Goal: Task Accomplishment & Management: Manage account settings

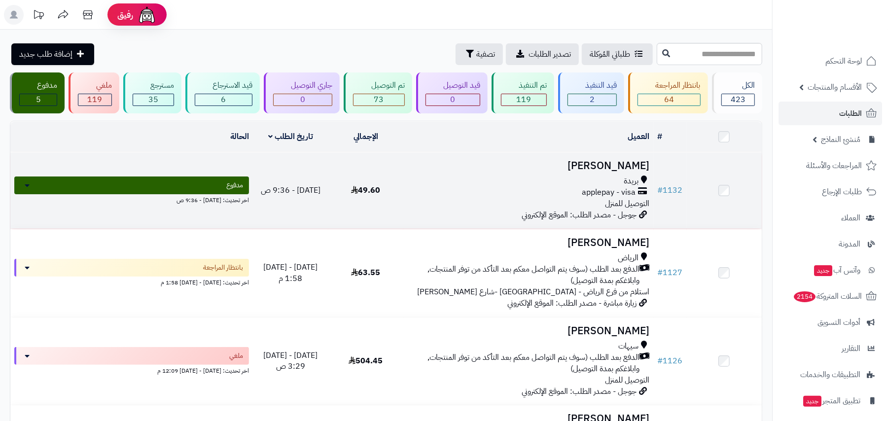
click at [595, 190] on span "applepay - visa" at bounding box center [609, 192] width 54 height 11
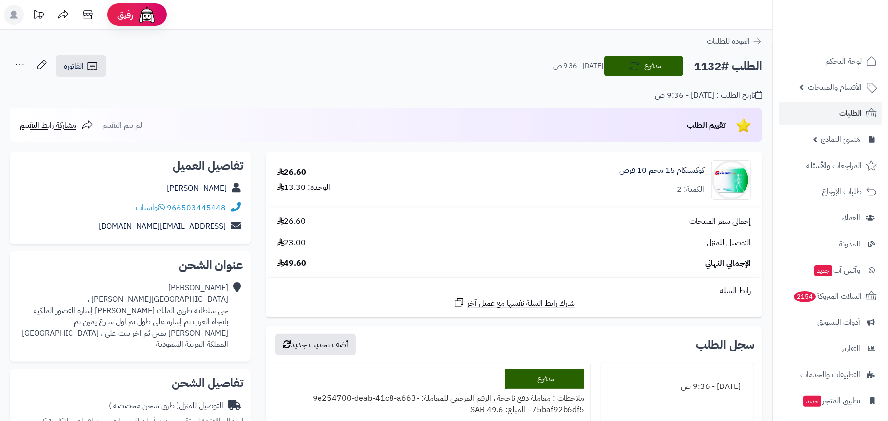
click at [706, 69] on h2 "الطلب #1132" at bounding box center [727, 66] width 69 height 20
copy h2 "1132"
click at [839, 63] on span "لوحة التحكم" at bounding box center [843, 61] width 36 height 14
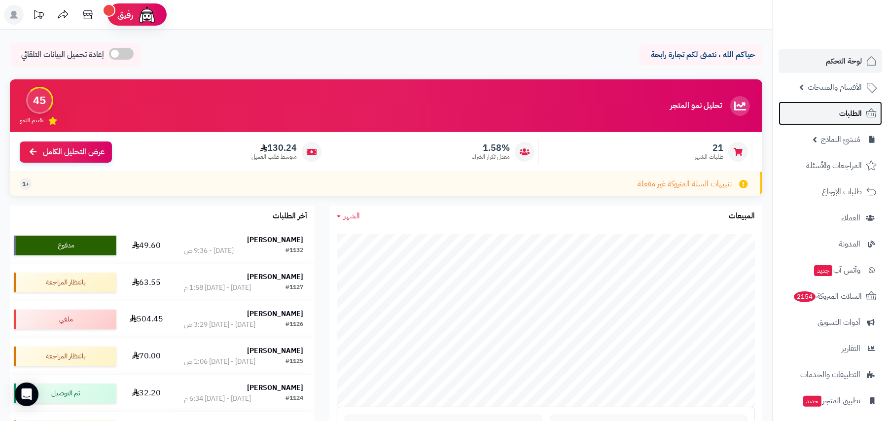
click at [854, 113] on span "الطلبات" at bounding box center [850, 113] width 23 height 14
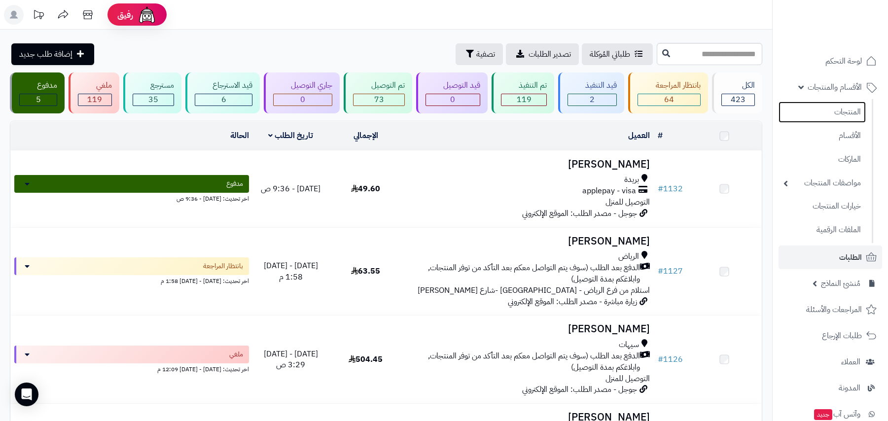
click at [850, 109] on link "المنتجات" at bounding box center [821, 112] width 87 height 21
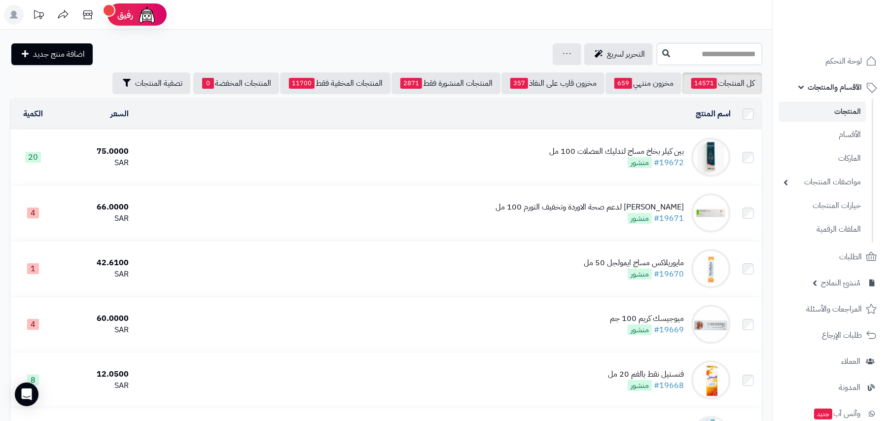
click at [571, 147] on div "بين كيلر بخاخ مساج لتدليك العضلات 100 مل" at bounding box center [616, 151] width 135 height 11
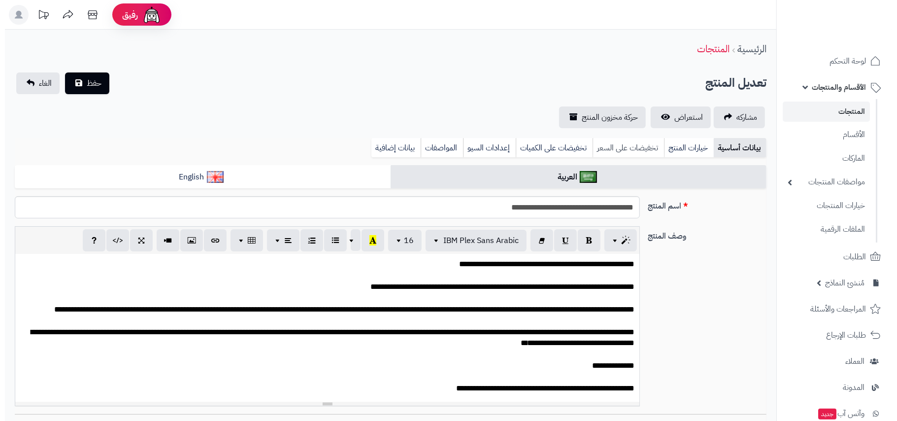
scroll to position [42, 0]
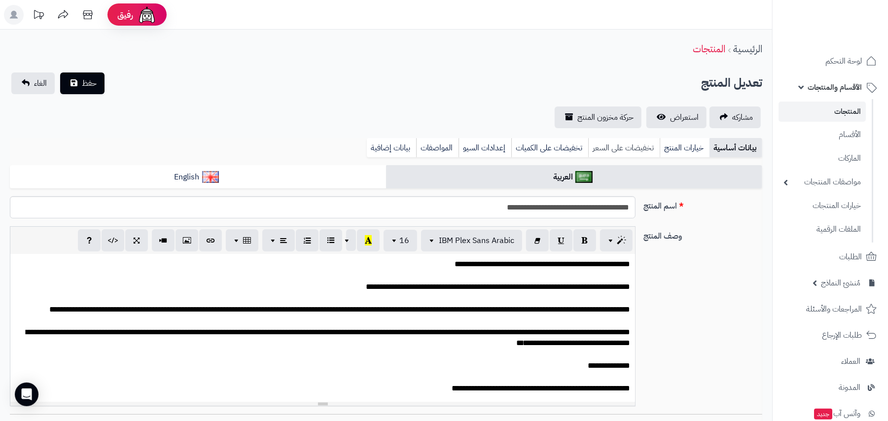
click at [615, 141] on link "تخفيضات على السعر" at bounding box center [623, 148] width 71 height 20
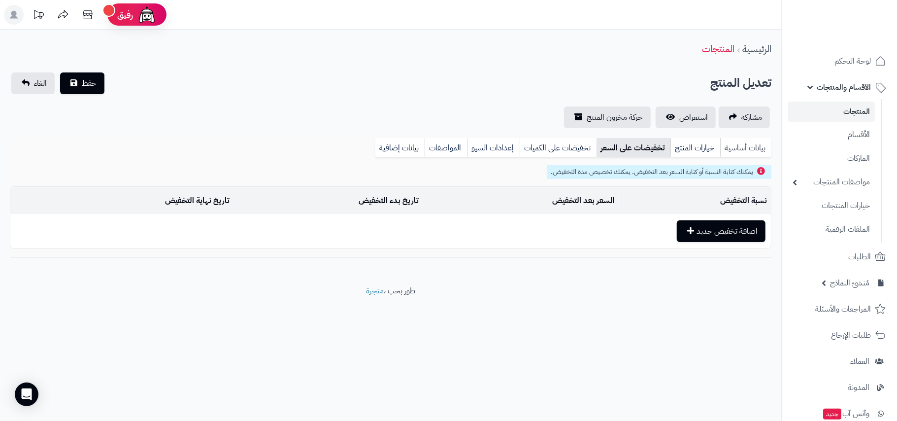
click at [757, 148] on link "بيانات أساسية" at bounding box center [746, 148] width 51 height 20
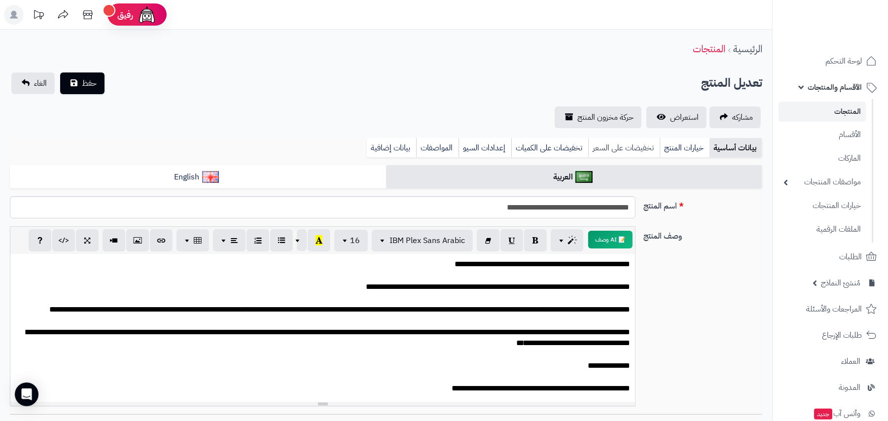
click at [616, 147] on link "تخفيضات على السعر" at bounding box center [623, 148] width 71 height 20
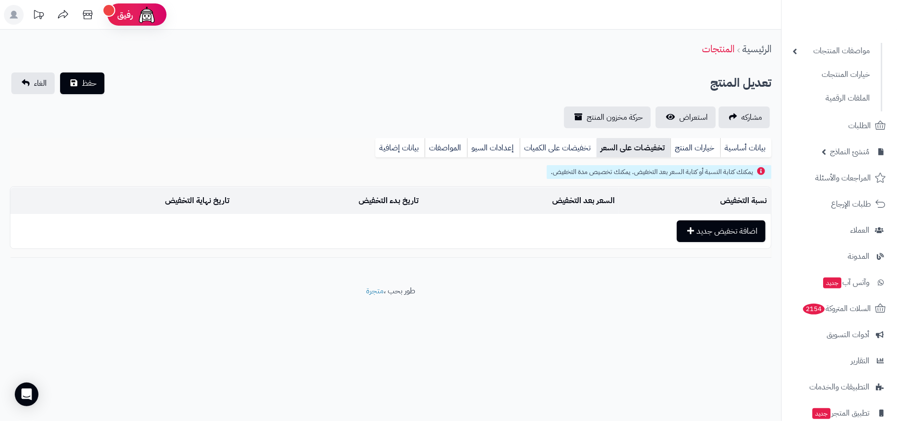
scroll to position [0, 0]
